Goal: Information Seeking & Learning: Learn about a topic

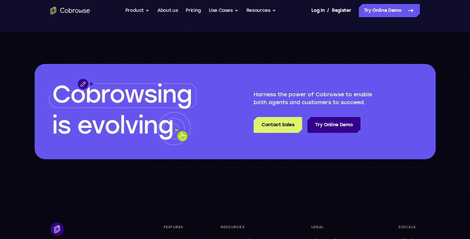
scroll to position [1103, 0]
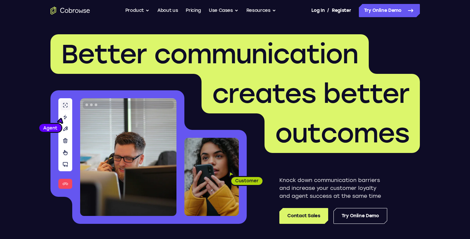
click at [67, 9] on icon "Go to the home page" at bounding box center [71, 11] width 40 height 8
click at [197, 10] on link "Pricing" at bounding box center [193, 10] width 15 height 13
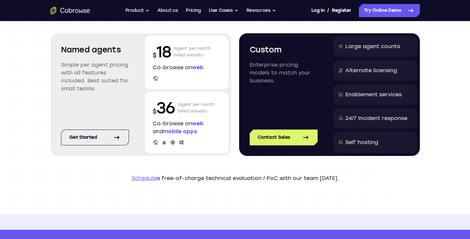
scroll to position [74, 0]
